Goal: Information Seeking & Learning: Learn about a topic

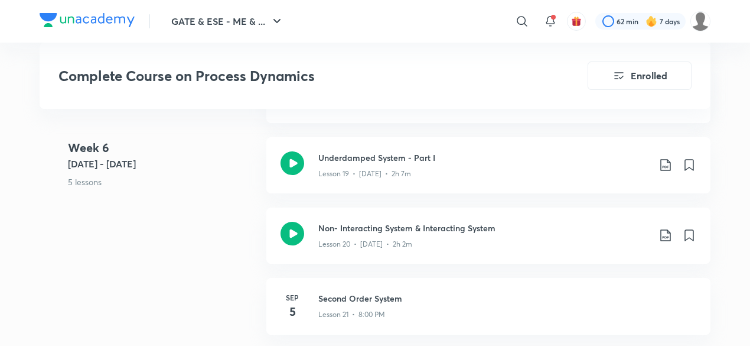
scroll to position [2230, 0]
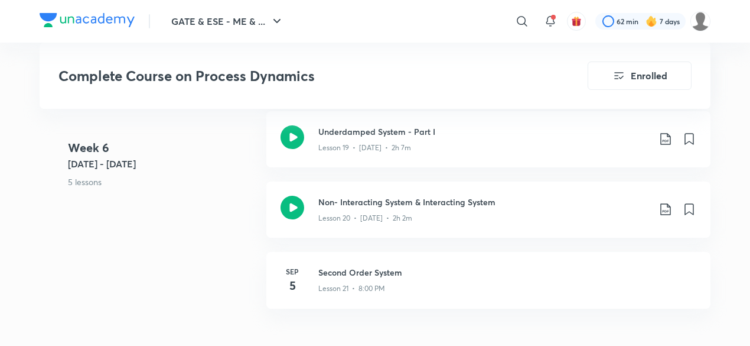
drag, startPoint x: 406, startPoint y: 245, endPoint x: 185, endPoint y: 250, distance: 221.6
click at [185, 250] on div "Week 6 Sep 1 - 7 5 lessons Numerical Practice on Mercury Thermometer System - P…" at bounding box center [375, 146] width 671 height 352
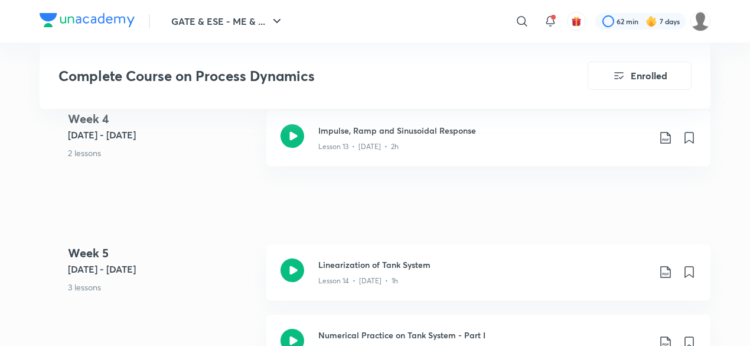
scroll to position [1681, 0]
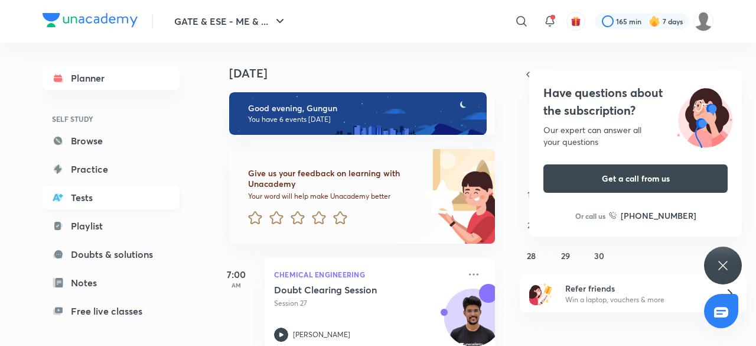
click at [146, 197] on link "Tests" at bounding box center [111, 198] width 137 height 24
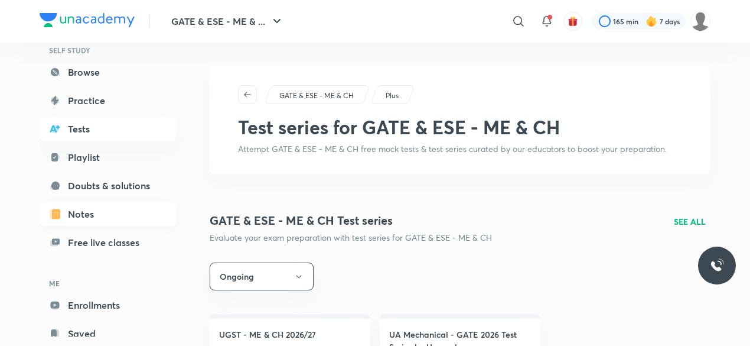
scroll to position [73, 0]
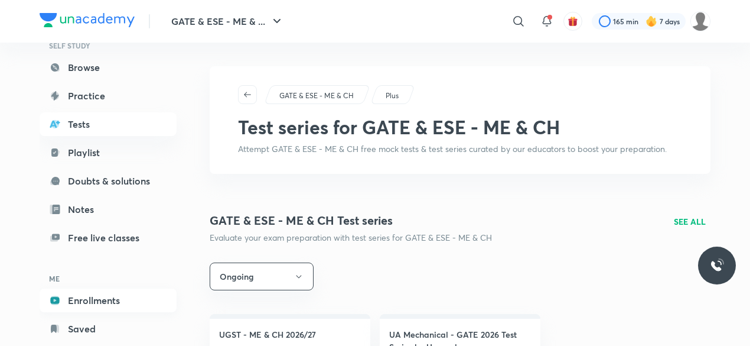
click at [91, 301] on link "Enrollments" at bounding box center [108, 300] width 137 height 24
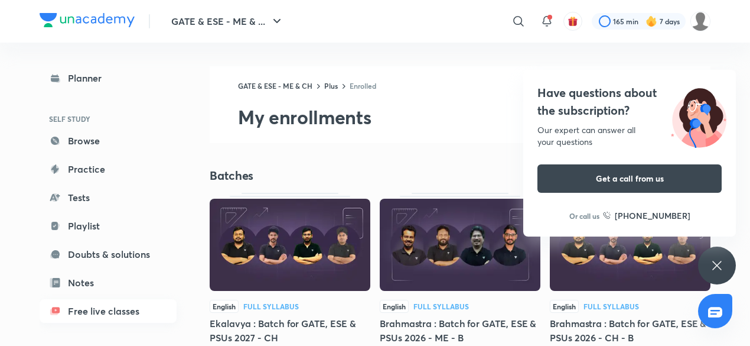
scroll to position [100, 0]
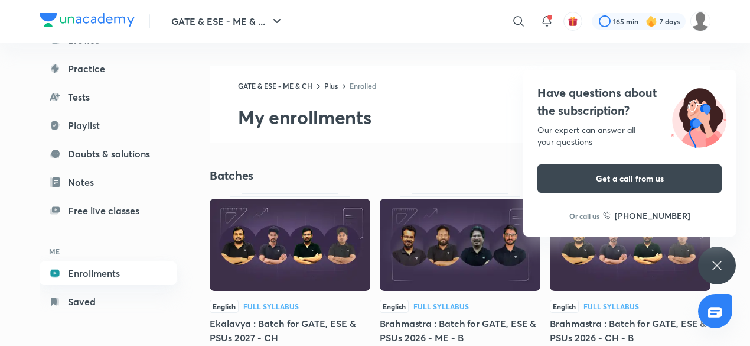
click at [119, 267] on link "Enrollments" at bounding box center [108, 273] width 137 height 24
click at [710, 261] on icon at bounding box center [717, 265] width 14 height 14
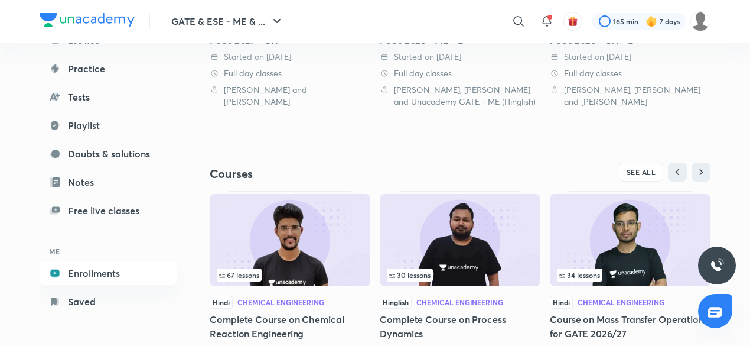
scroll to position [346, 0]
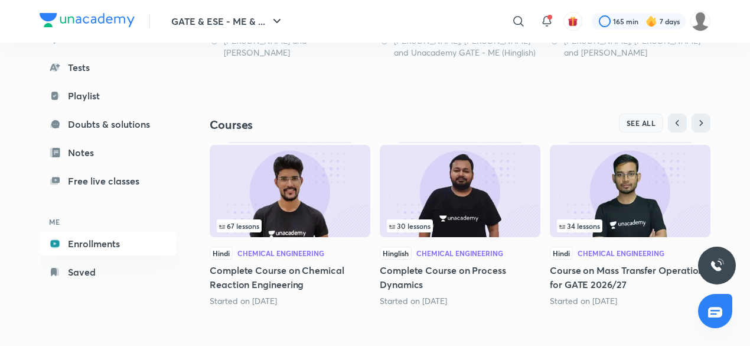
click at [650, 128] on button "SEE ALL" at bounding box center [641, 122] width 45 height 19
click at [646, 125] on span "SEE ALL" at bounding box center [642, 123] width 30 height 8
click at [647, 126] on span "SEE ALL" at bounding box center [642, 123] width 30 height 8
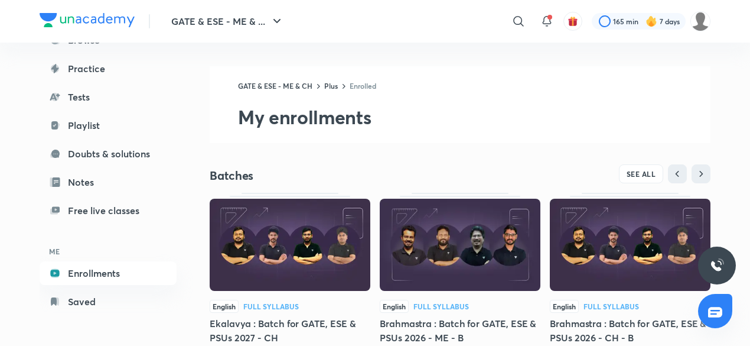
click at [651, 126] on h2 "My enrollments" at bounding box center [474, 117] width 473 height 24
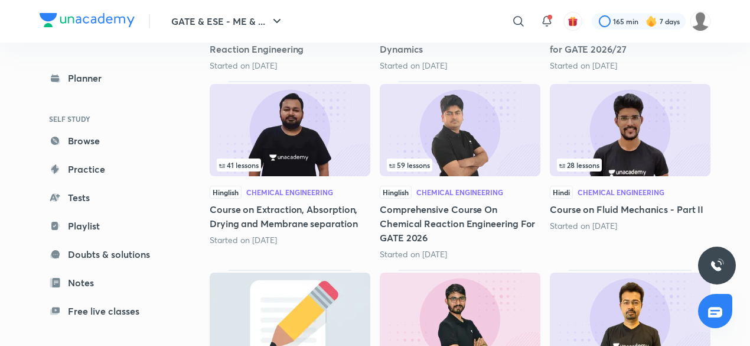
scroll to position [318, 0]
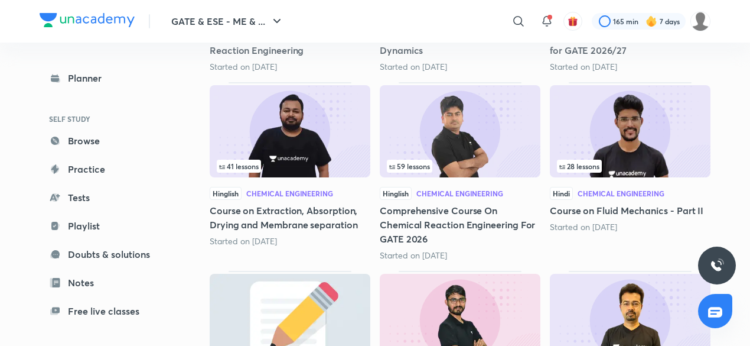
click at [491, 145] on img at bounding box center [460, 131] width 161 height 92
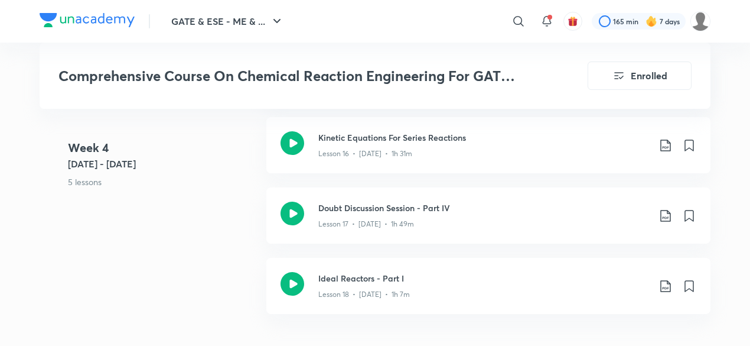
scroll to position [1902, 0]
click at [429, 209] on h3 "Doubt Discussion Session - Part IV" at bounding box center [483, 207] width 331 height 12
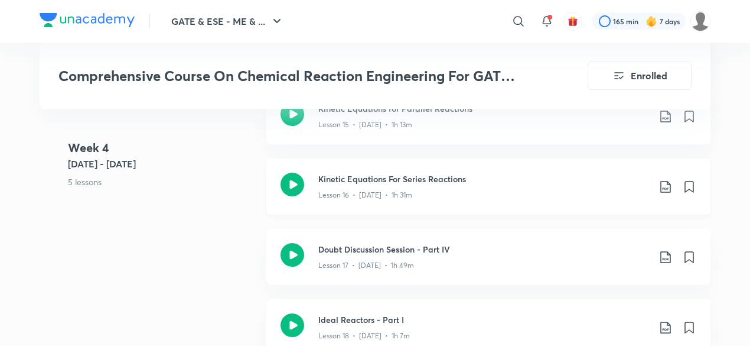
click at [391, 185] on div "Lesson 16 • [DATE] • 1h 31m" at bounding box center [483, 192] width 331 height 15
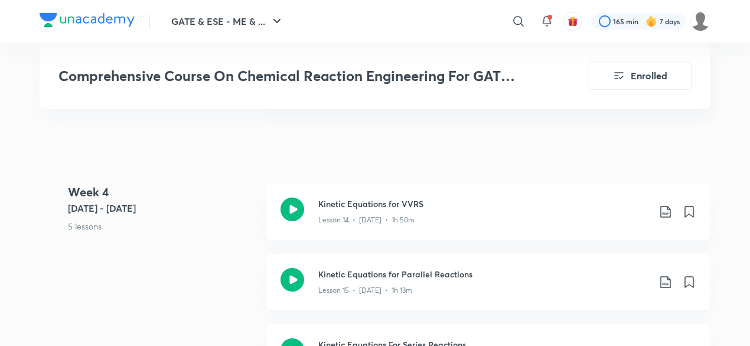
scroll to position [1667, 0]
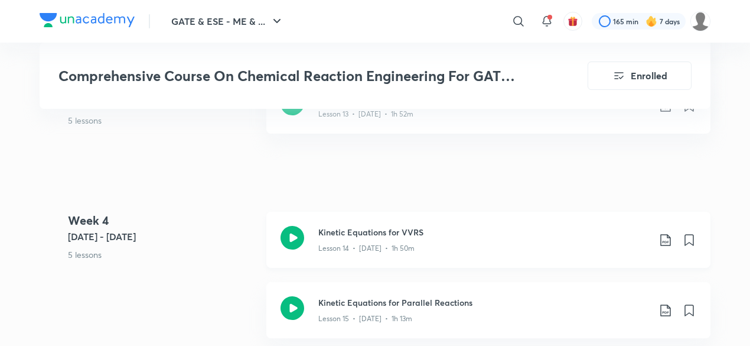
click at [432, 239] on div "Lesson 14 • [DATE] • 1h 50m" at bounding box center [483, 245] width 331 height 15
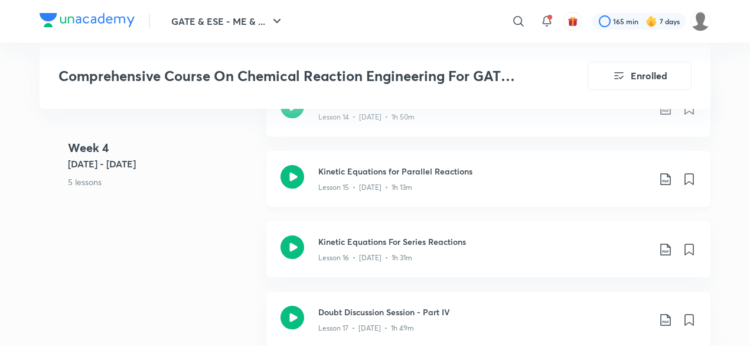
scroll to position [1782, 0]
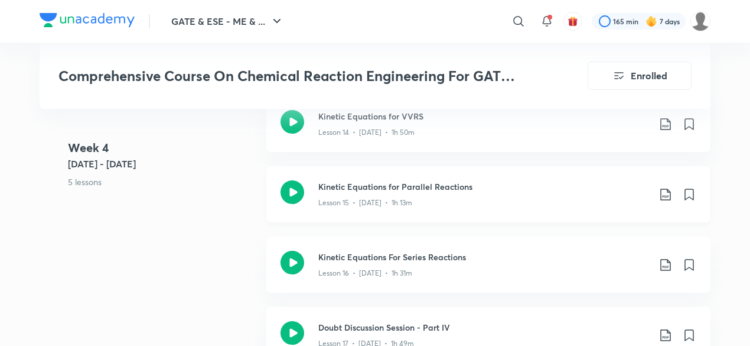
click at [359, 197] on p "Lesson 15 • [DATE] • 1h 13m" at bounding box center [365, 202] width 94 height 11
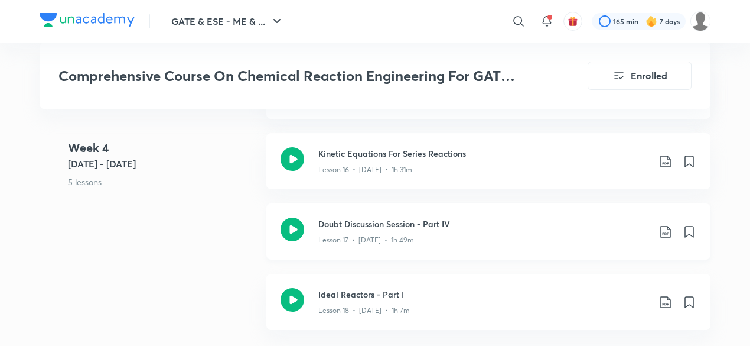
scroll to position [1882, 0]
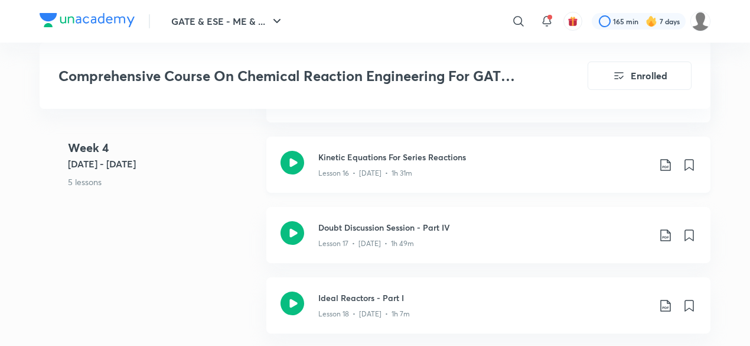
click at [404, 168] on p "Lesson 16 • [DATE] • 1h 31m" at bounding box center [365, 173] width 94 height 11
